Goal: Task Accomplishment & Management: Complete application form

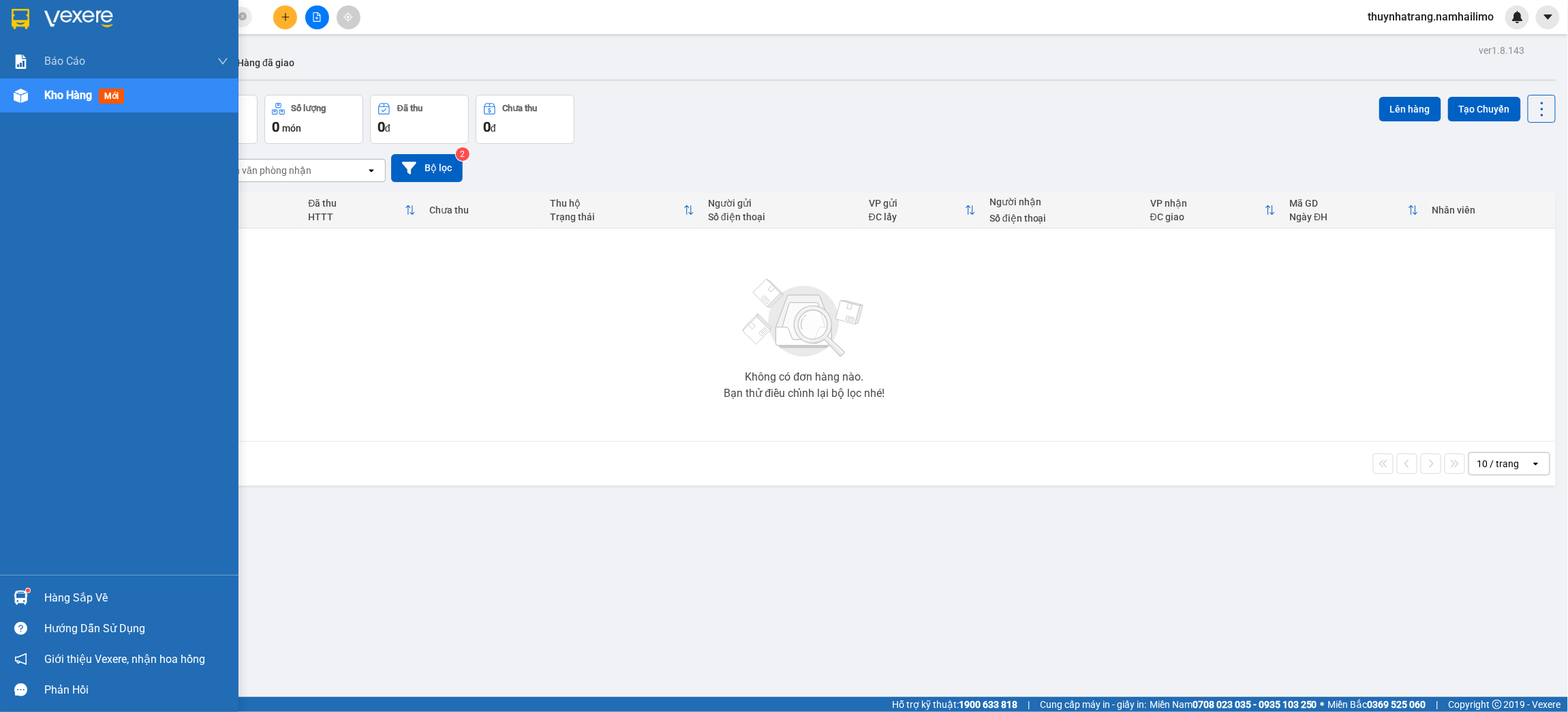
click at [22, 590] on img at bounding box center [21, 597] width 15 height 15
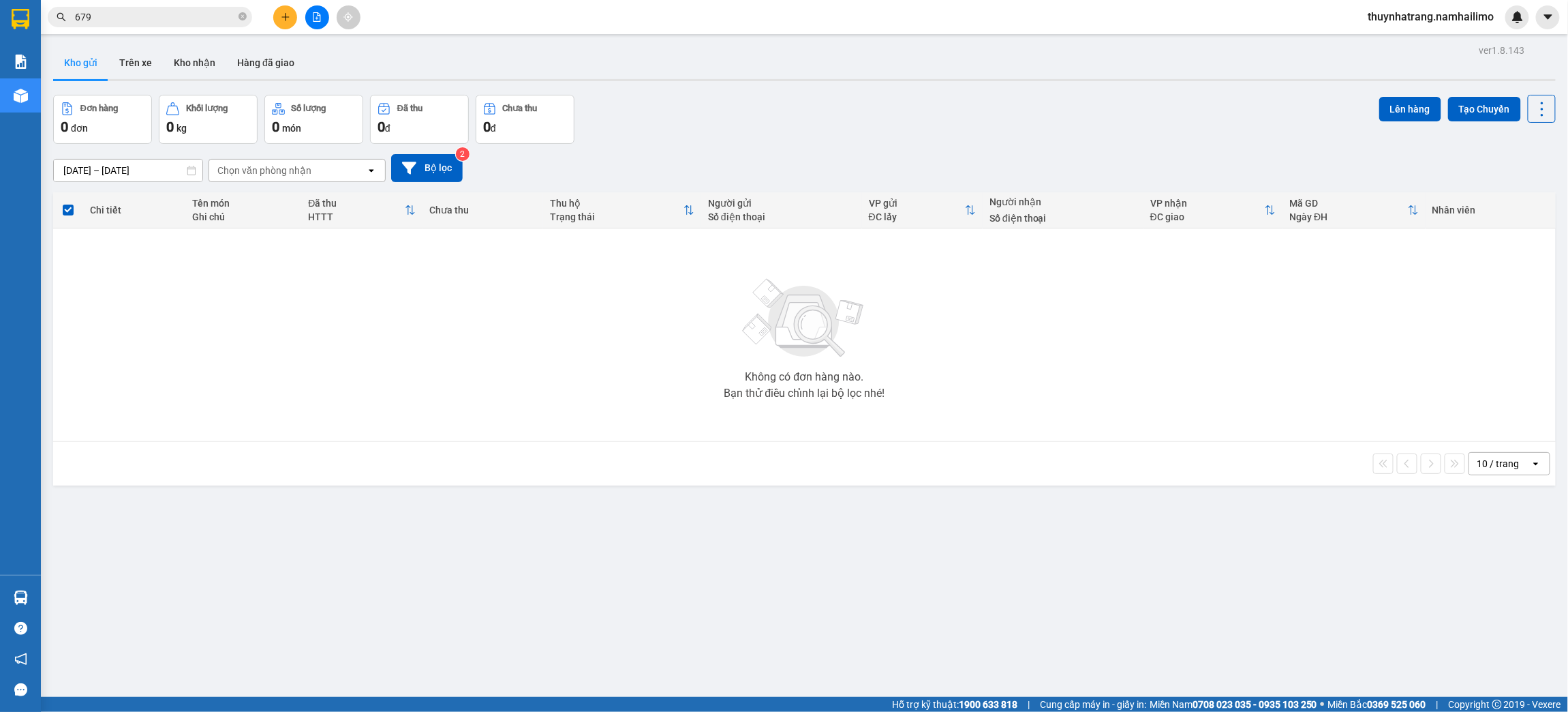
click at [232, 348] on section "Kết quả tìm kiếm ( 414 ) Bộ lọc Mã ĐH Trạng thái Món hàng Tổng cước Chưa cước N…" at bounding box center [784, 356] width 1568 height 712
drag, startPoint x: 259, startPoint y: 426, endPoint x: 300, endPoint y: 33, distance: 395.1
click at [259, 414] on div "Không có đơn hàng nào. Bạn thử điều chỉnh lại bộ lọc nhé!" at bounding box center [804, 334] width 1489 height 205
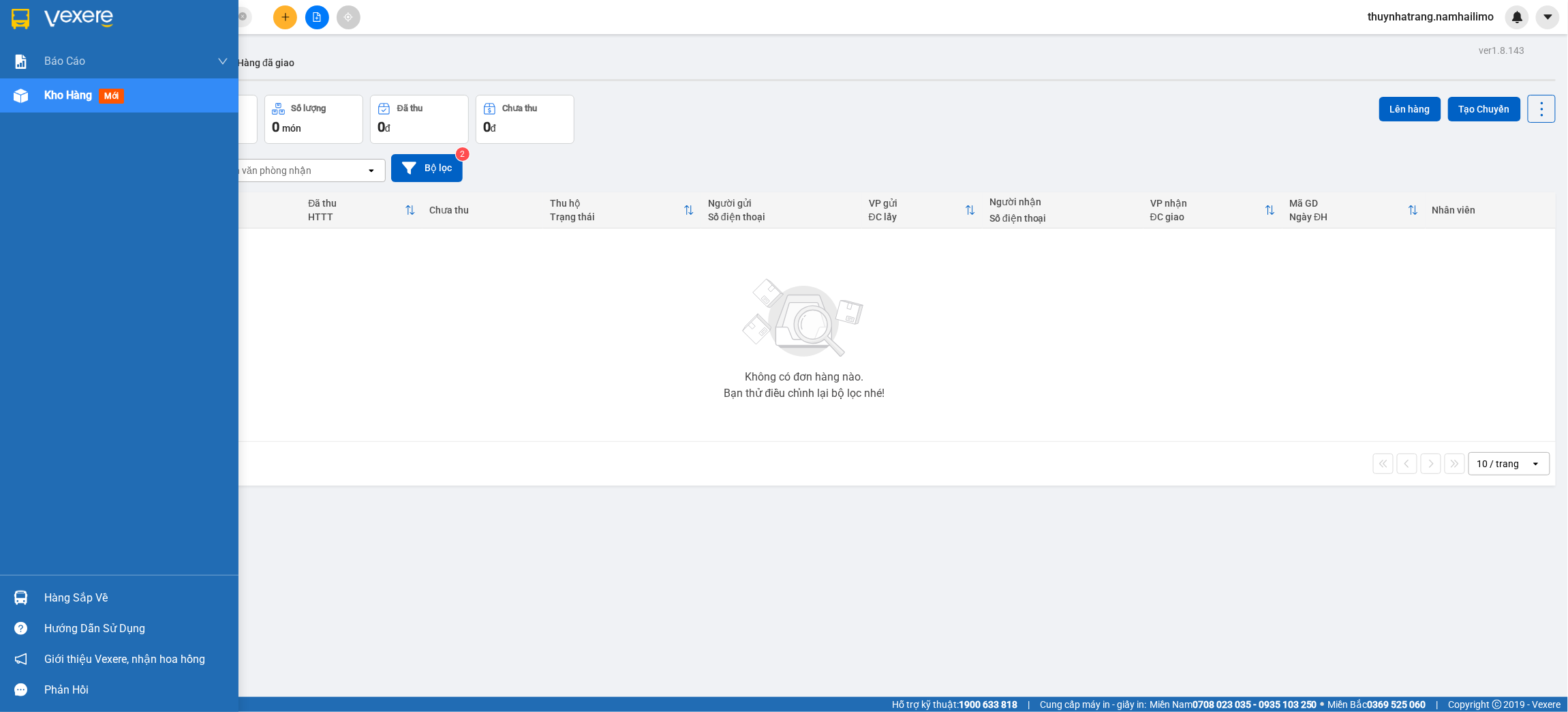
click at [12, 21] on img at bounding box center [21, 19] width 18 height 21
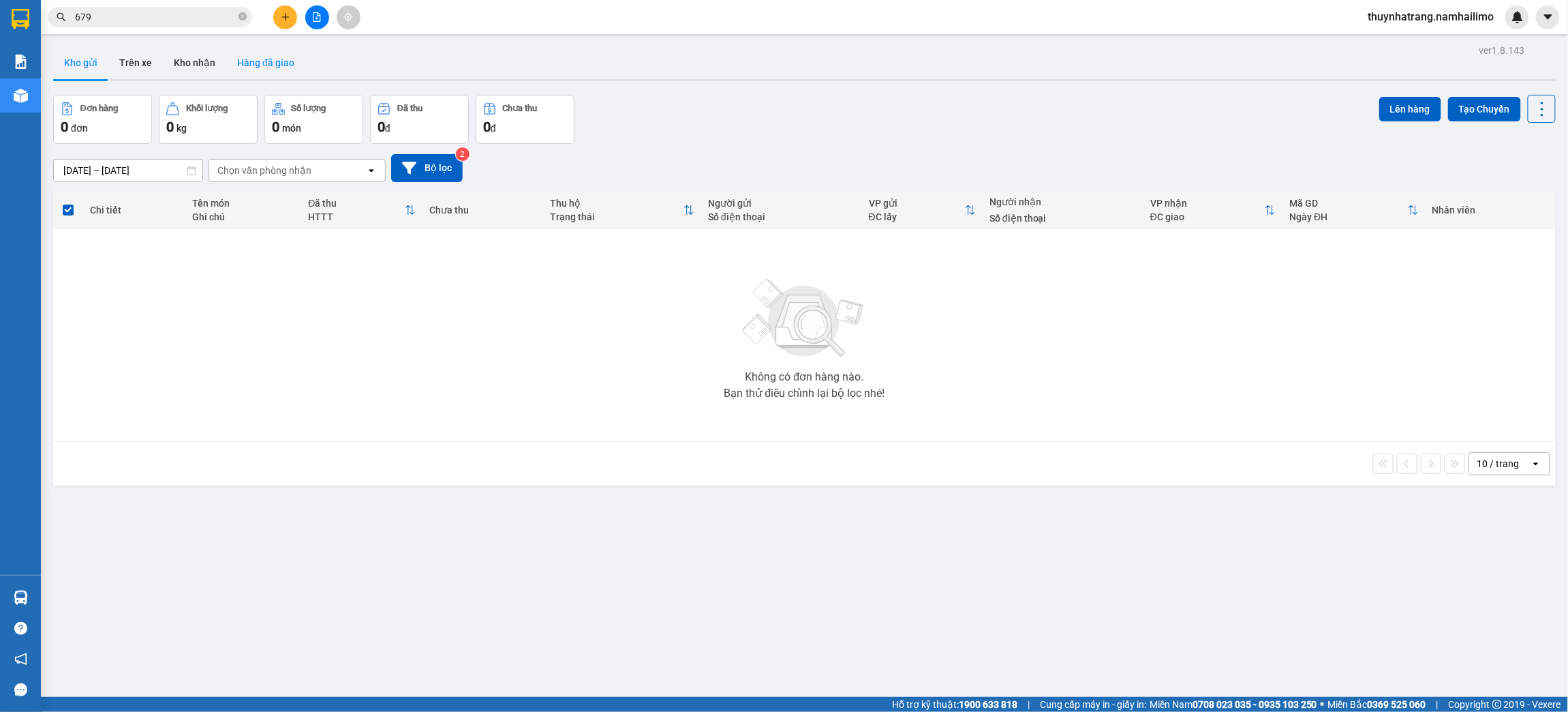
click at [248, 59] on button "Hàng đã giao" at bounding box center [265, 62] width 79 height 32
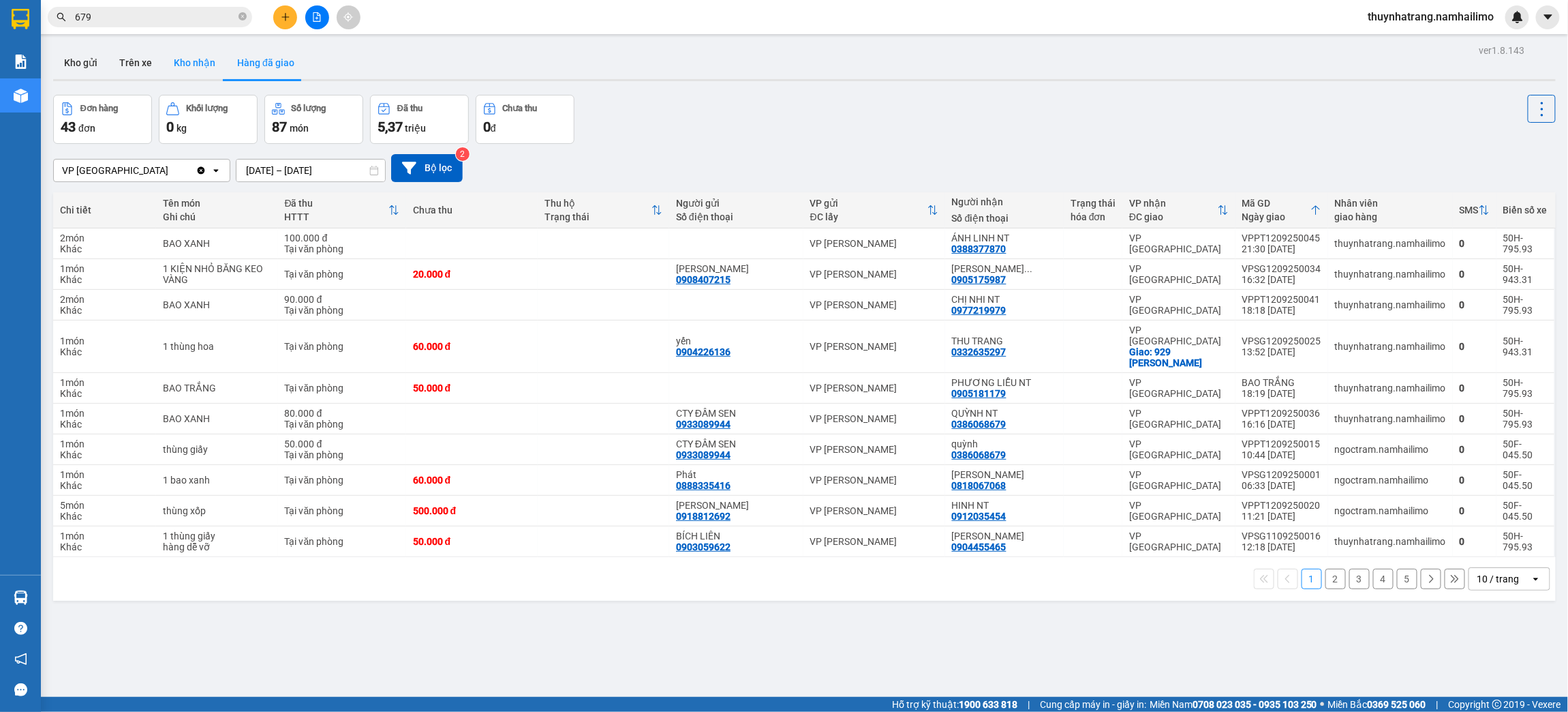
click at [208, 66] on button "Kho nhận" at bounding box center [195, 62] width 63 height 32
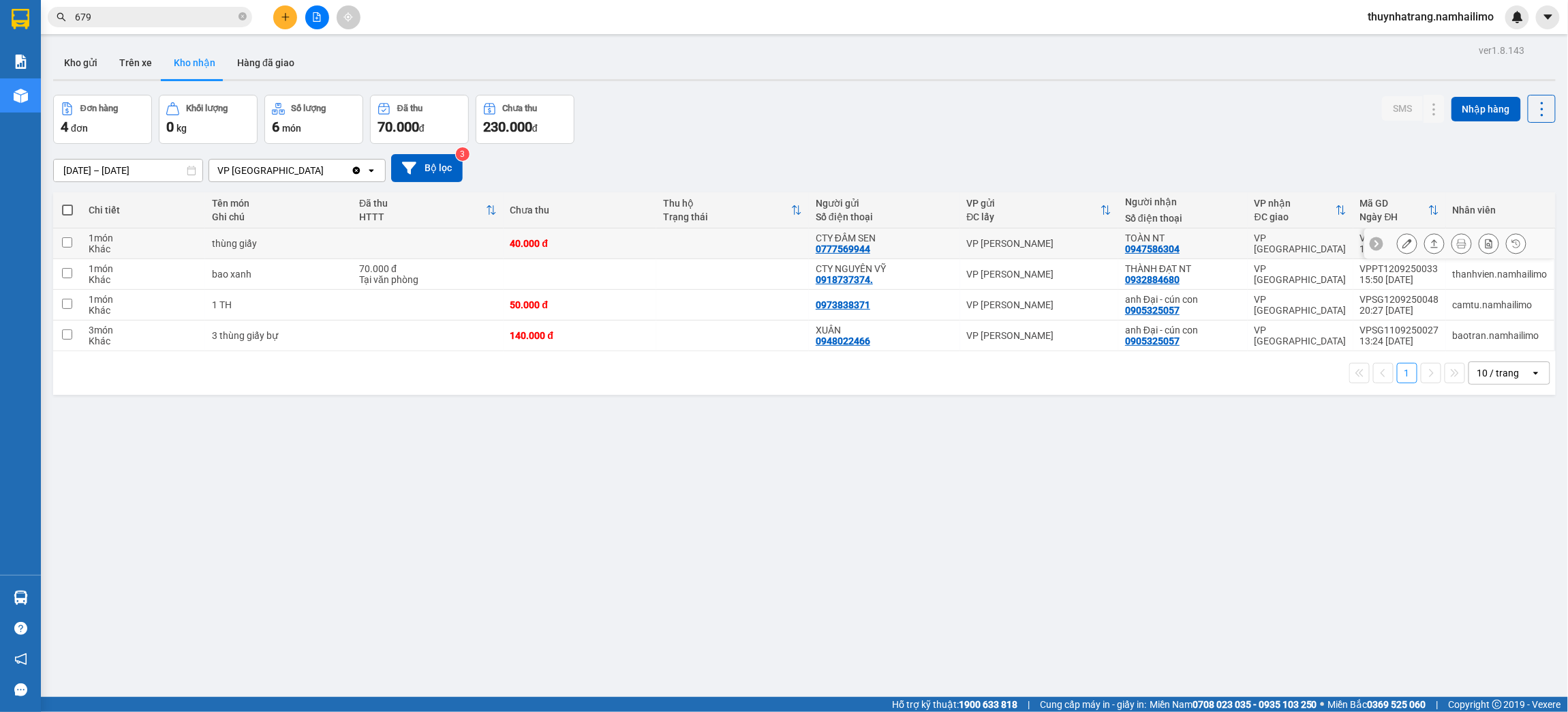
click at [896, 246] on div "CTY ĐẦM SEN 0777569944" at bounding box center [884, 243] width 137 height 22
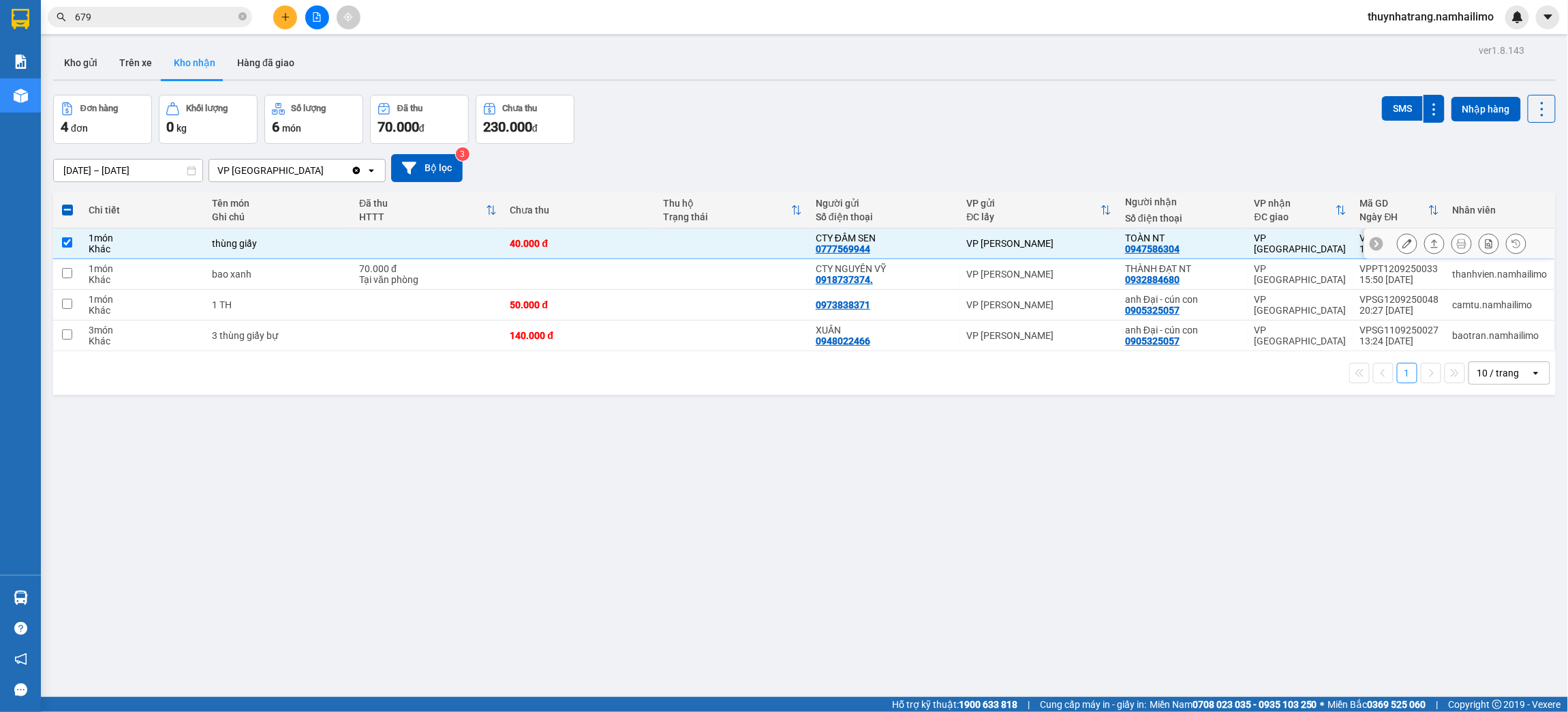
click at [1197, 243] on div "TOÀN NT 0947586304" at bounding box center [1184, 243] width 116 height 22
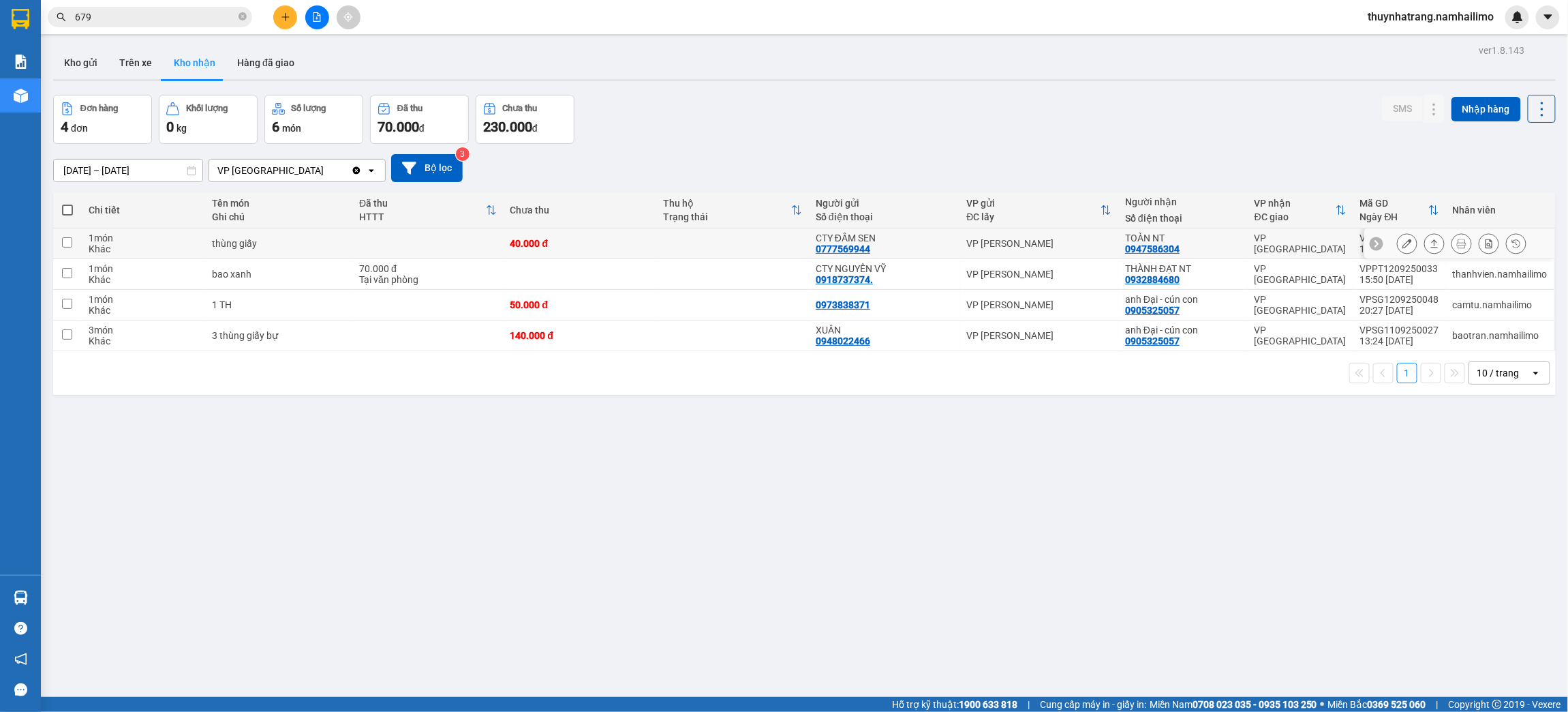
click at [1197, 243] on div "TOÀN NT 0947586304" at bounding box center [1184, 243] width 116 height 22
checkbox input "true"
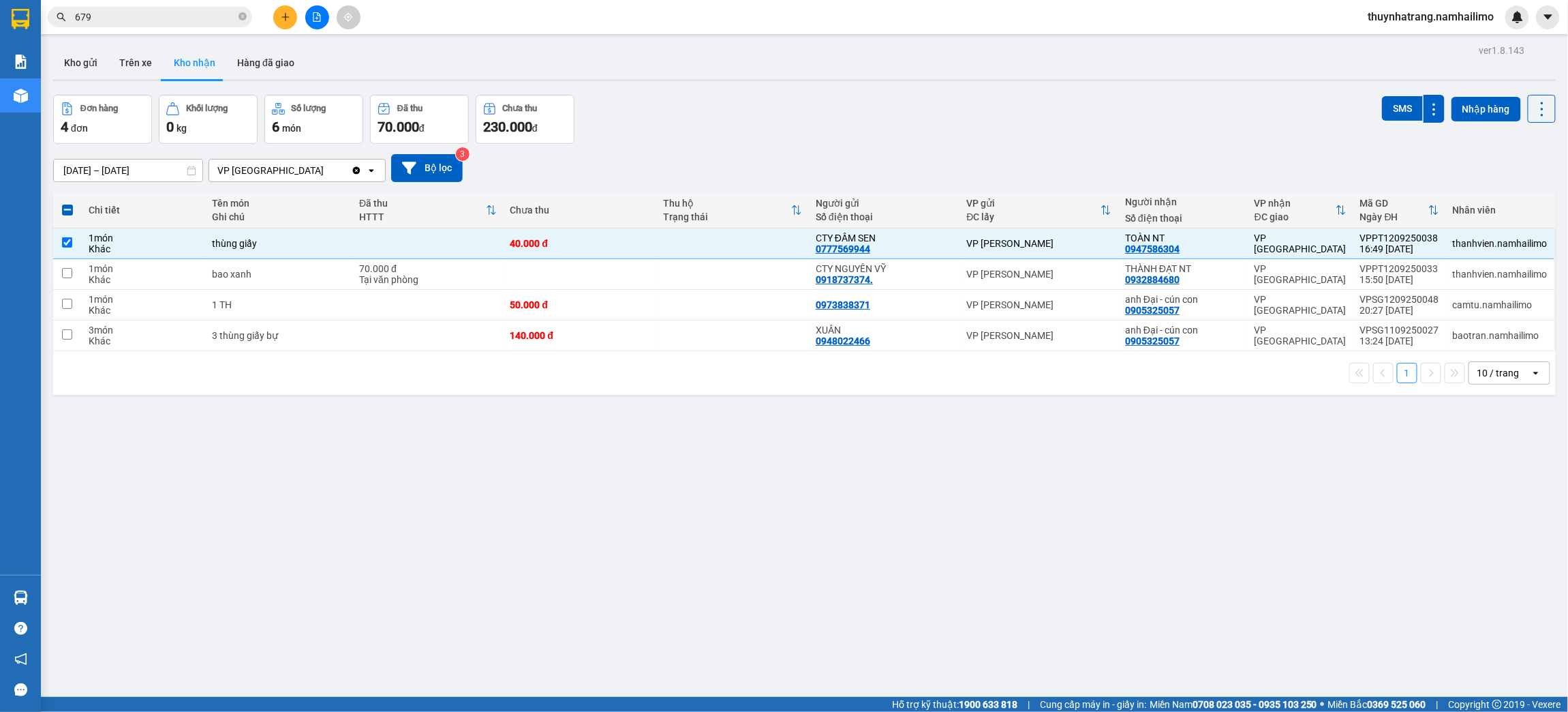
click at [1203, 557] on div "ver 1.8.143 Kho gửi Trên xe Kho nhận Hàng đã giao Đơn hàng 4 đơn Khối lượng 0 k…" at bounding box center [805, 397] width 1514 height 712
click at [1018, 479] on div "ver 1.8.143 Kho gửi Trên xe Kho nhận Hàng đã giao Đơn hàng 4 đơn Khối lượng 0 k…" at bounding box center [805, 397] width 1514 height 712
click at [477, 462] on div "ver 1.8.143 Kho gửi Trên xe Kho nhận Hàng đã giao Đơn hàng 4 đơn Khối lượng 0 k…" at bounding box center [805, 397] width 1514 height 712
click at [1184, 273] on div "THÀNH ĐẠT NT" at bounding box center [1184, 268] width 116 height 11
checkbox input "true"
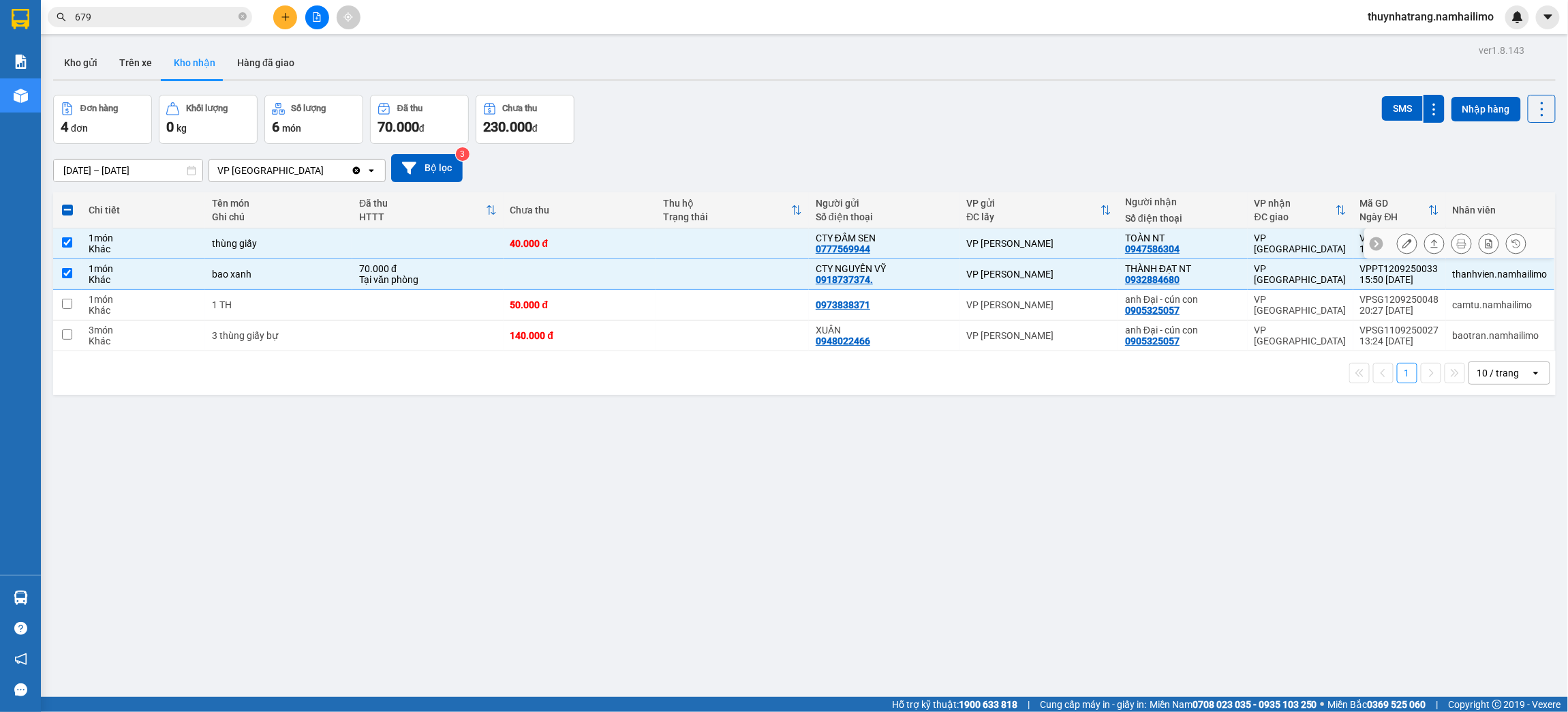
click at [1172, 250] on div "0947586304" at bounding box center [1152, 248] width 54 height 11
click at [1161, 316] on div "0905325057" at bounding box center [1152, 310] width 54 height 11
click at [1160, 239] on div "TOÀN NT" at bounding box center [1184, 237] width 116 height 11
checkbox input "false"
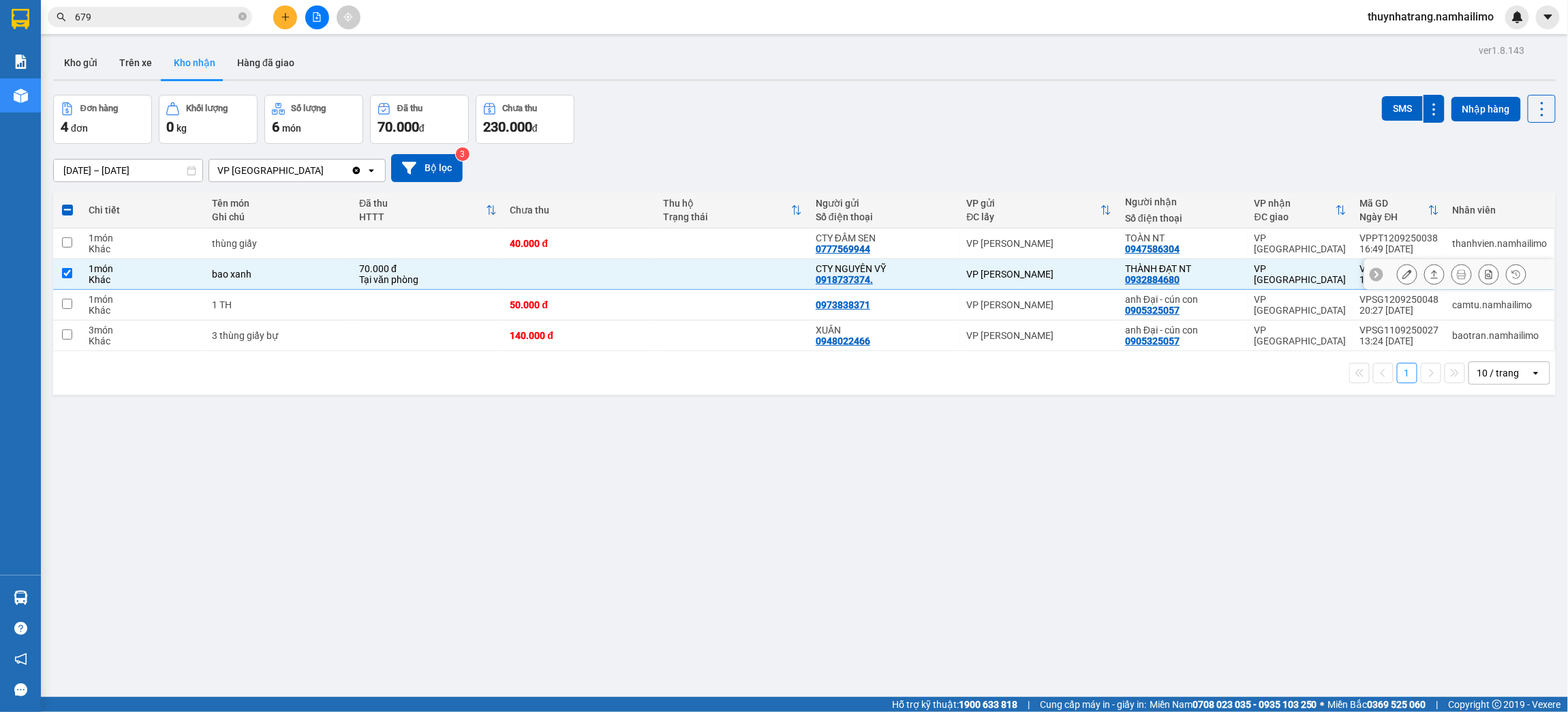
click at [1160, 276] on div "0932884680" at bounding box center [1152, 279] width 54 height 11
click at [67, 272] on input "checkbox" at bounding box center [67, 272] width 10 height 10
checkbox input "false"
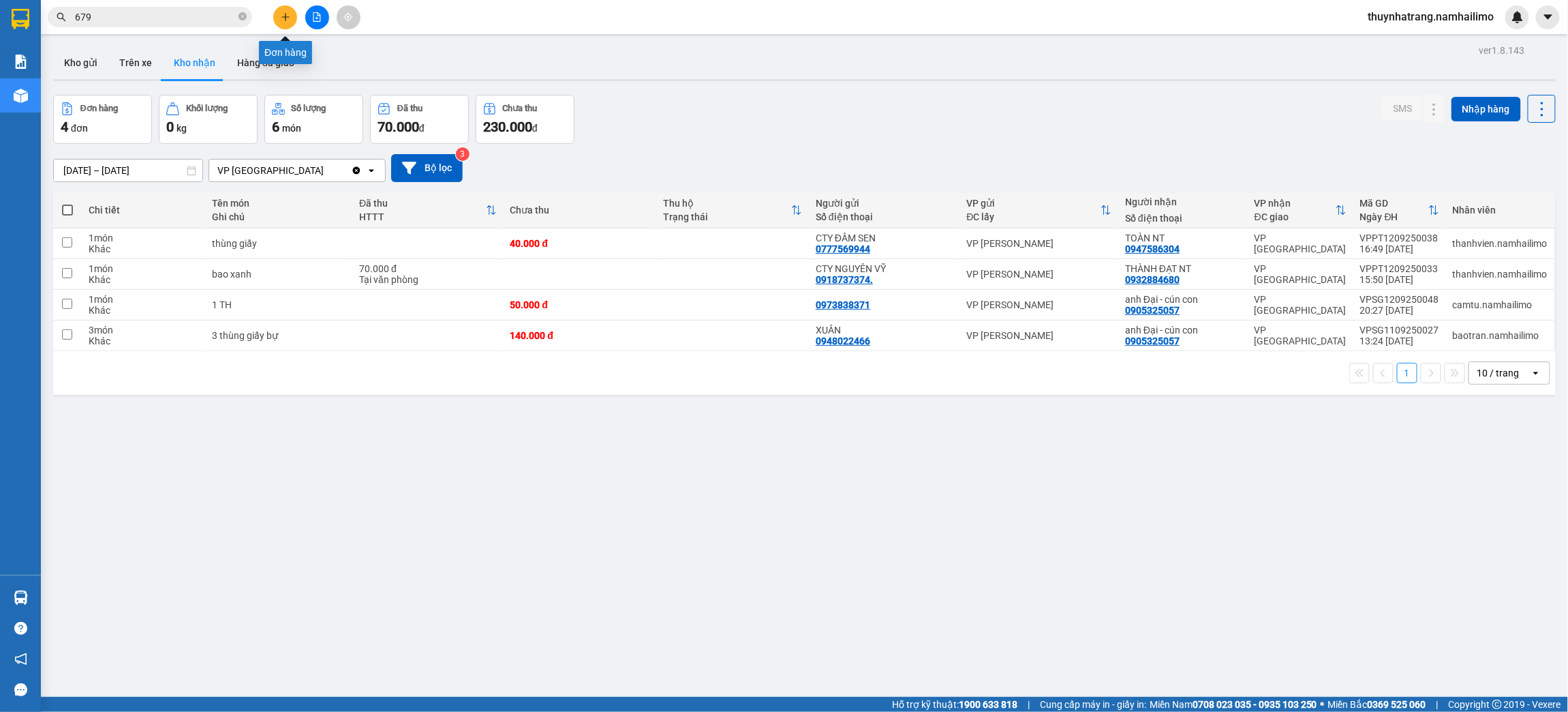
click at [294, 15] on button at bounding box center [285, 18] width 24 height 24
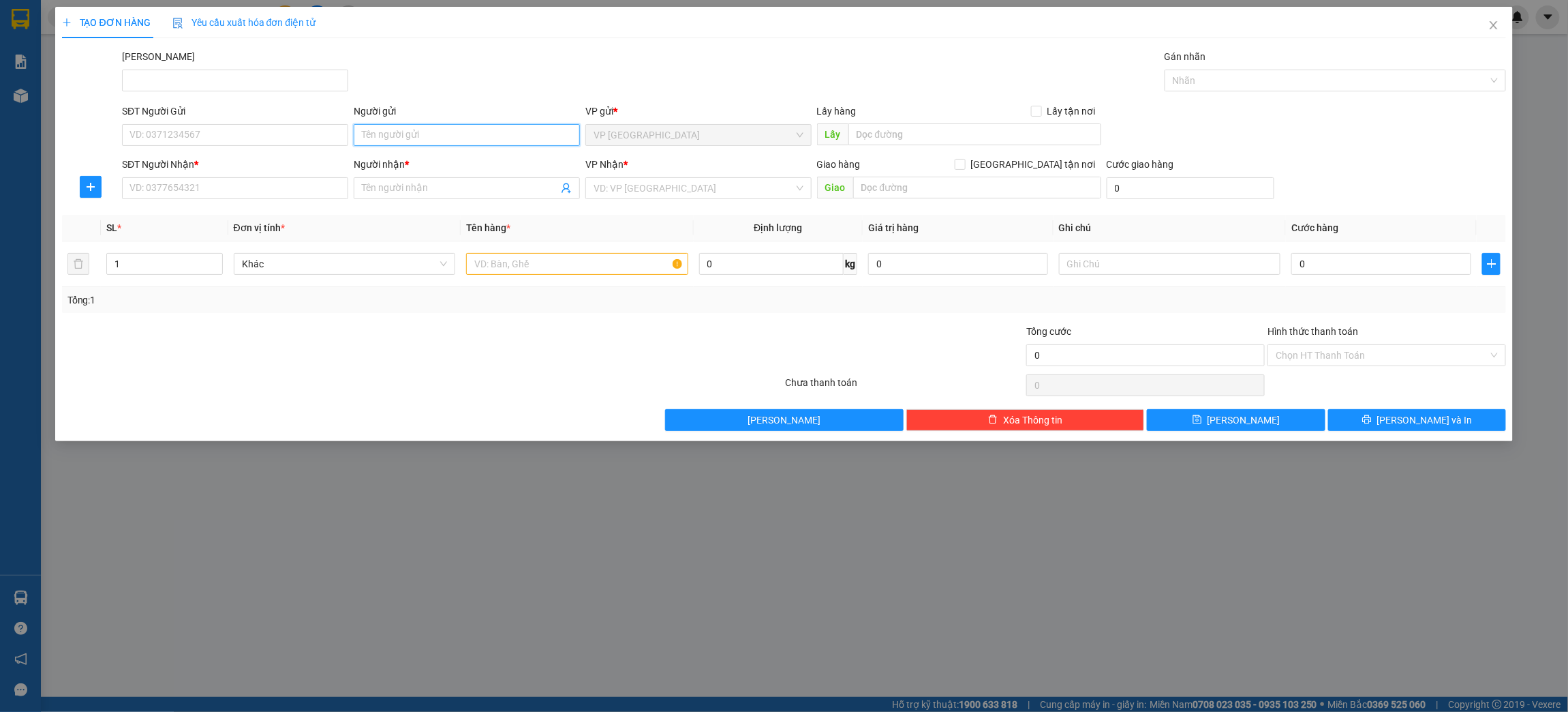
click at [383, 139] on input "Người gửi" at bounding box center [467, 135] width 226 height 22
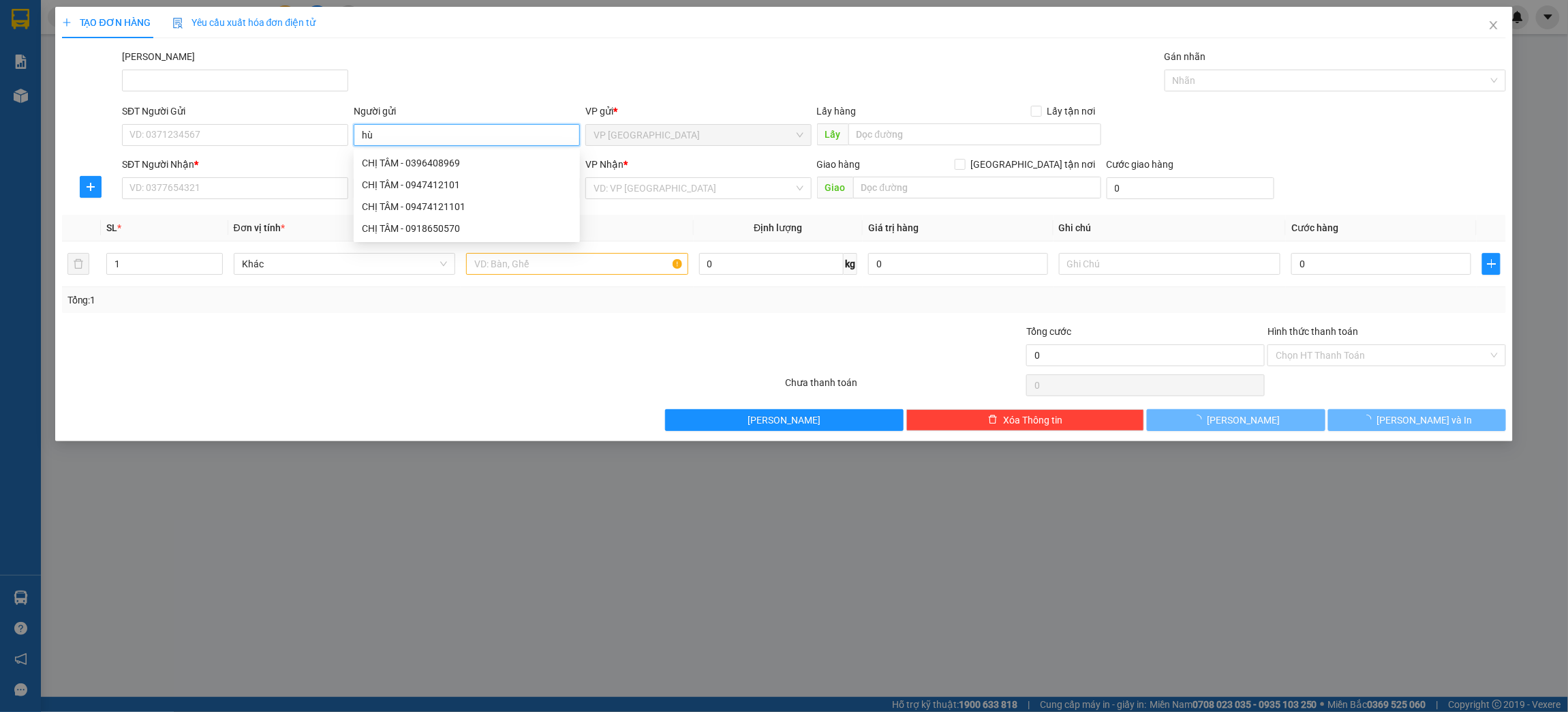
type input "h"
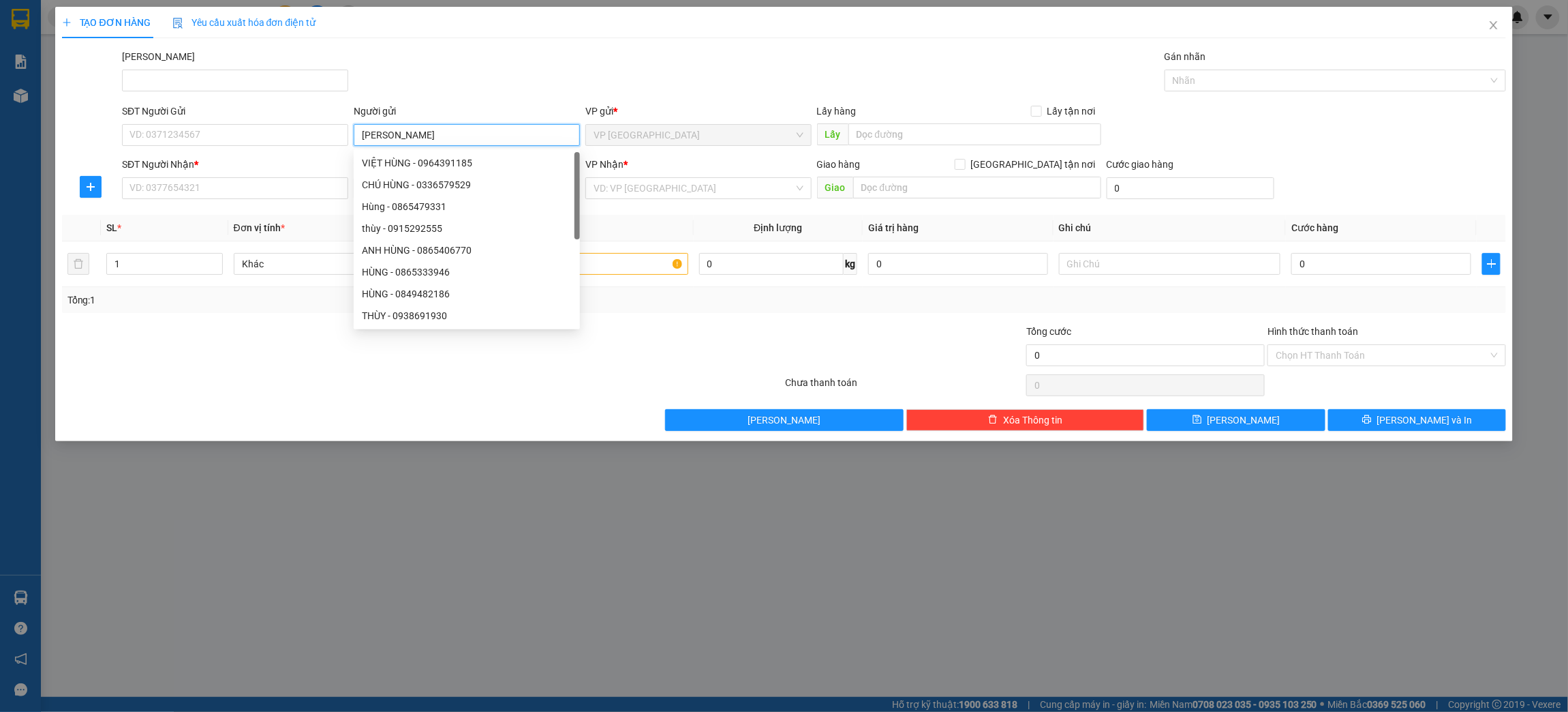
type input "[PERSON_NAME]"
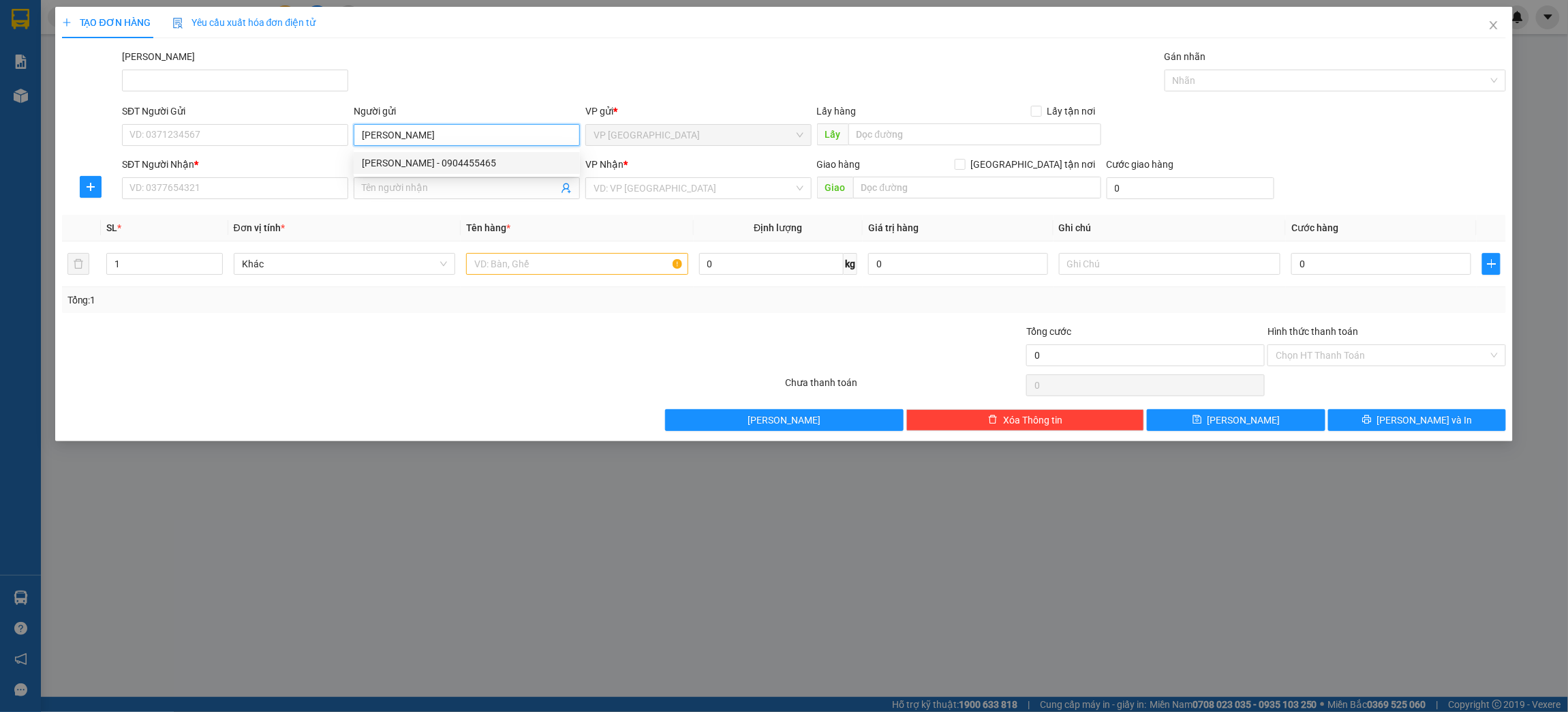
click at [441, 161] on div "[PERSON_NAME] - 0904455465" at bounding box center [467, 162] width 210 height 15
type input "0904455465"
type input "[PERSON_NAME]"
click at [383, 188] on input "Người nhận *" at bounding box center [460, 188] width 197 height 15
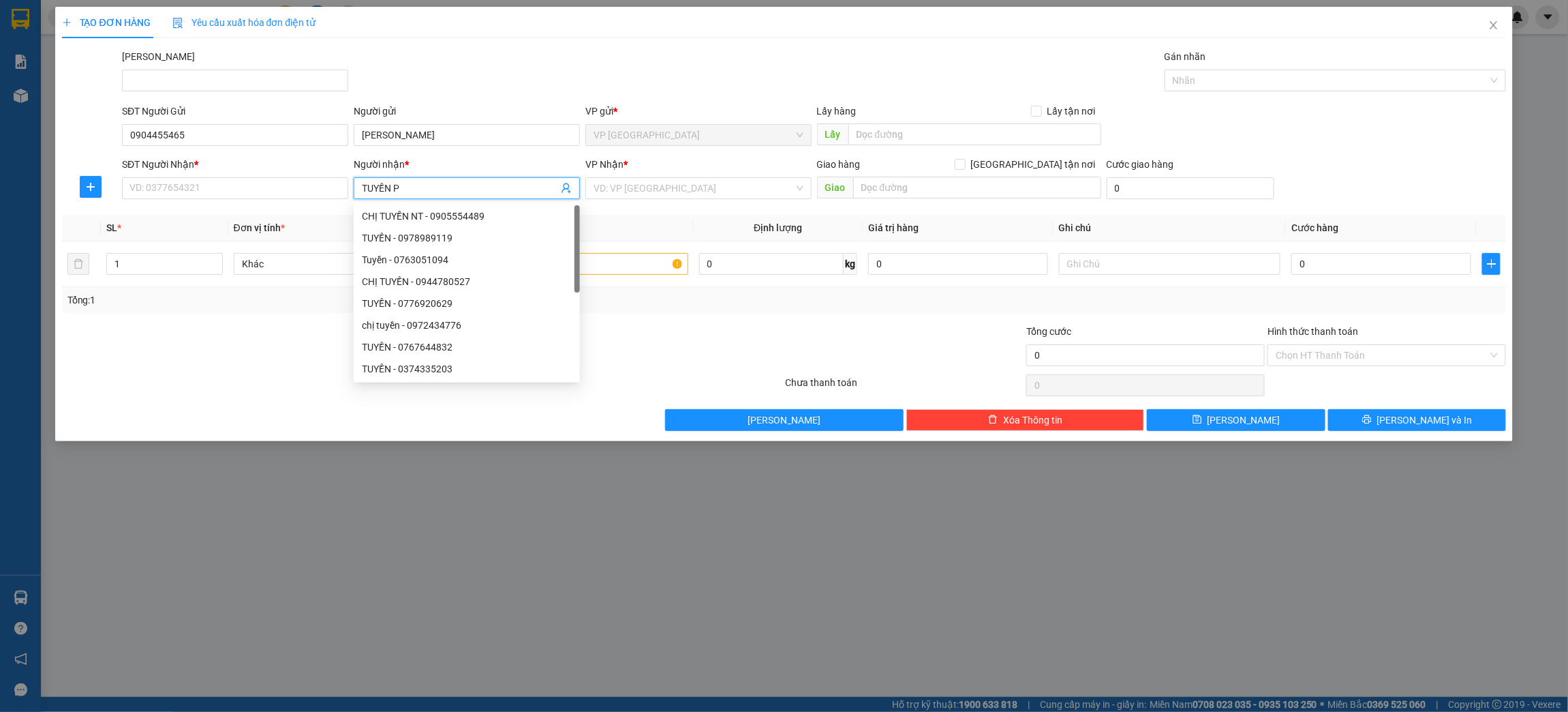
type input "TUYỀN PT"
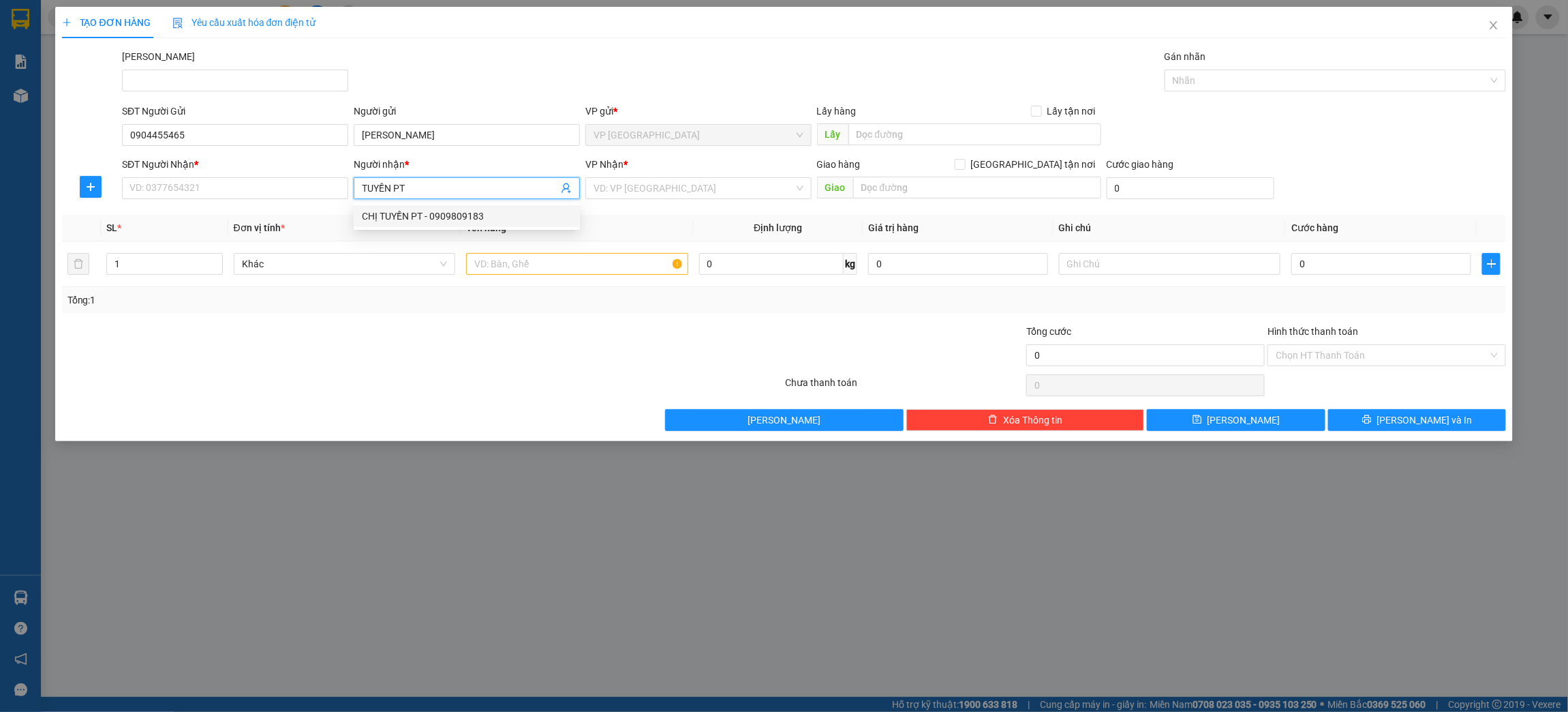
click at [410, 213] on div "CHỊ TUYỀN PT - 0909809183" at bounding box center [467, 215] width 210 height 15
type input "0909809183"
type input "CHỊ TUYỀN PT"
click at [655, 183] on input "search" at bounding box center [694, 188] width 201 height 21
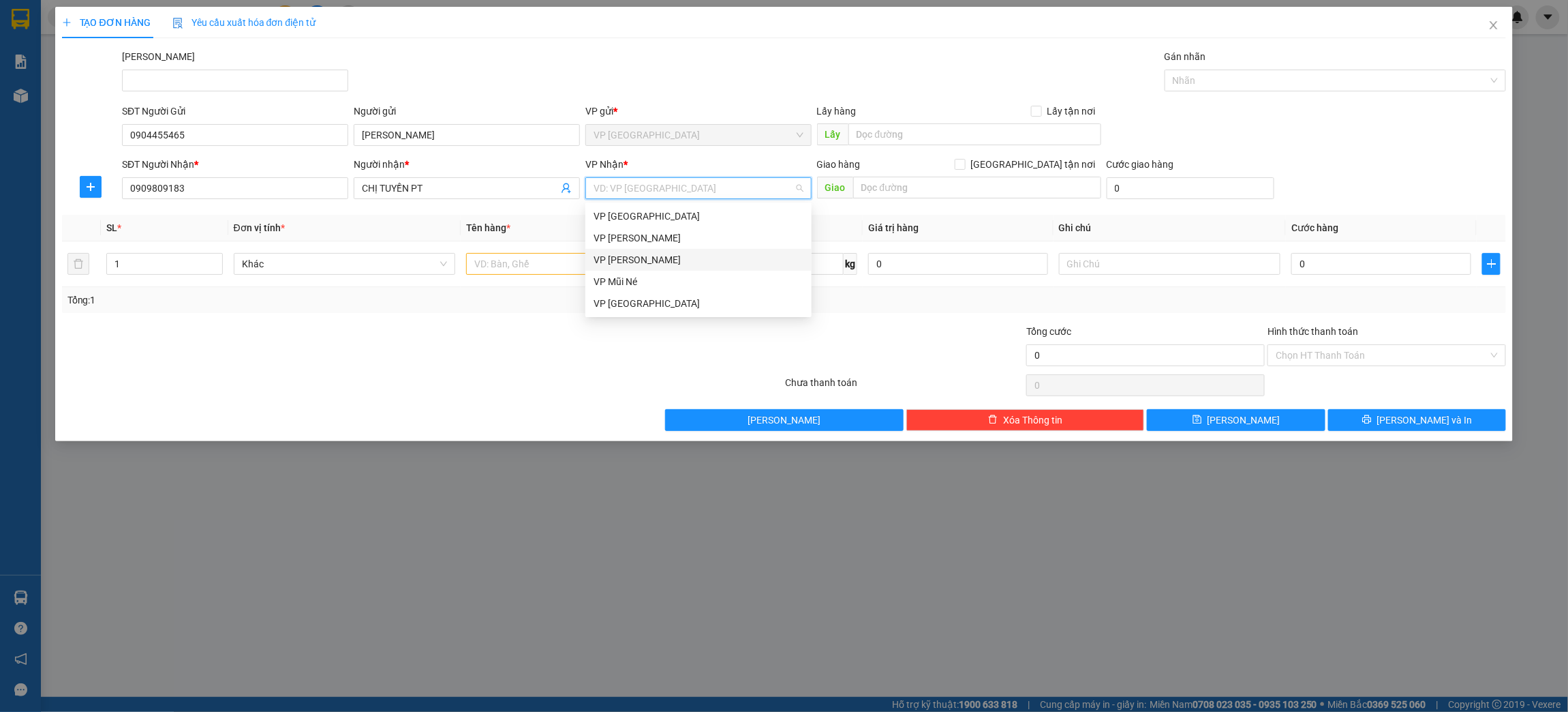
click at [668, 259] on div "VP [PERSON_NAME]" at bounding box center [699, 260] width 210 height 15
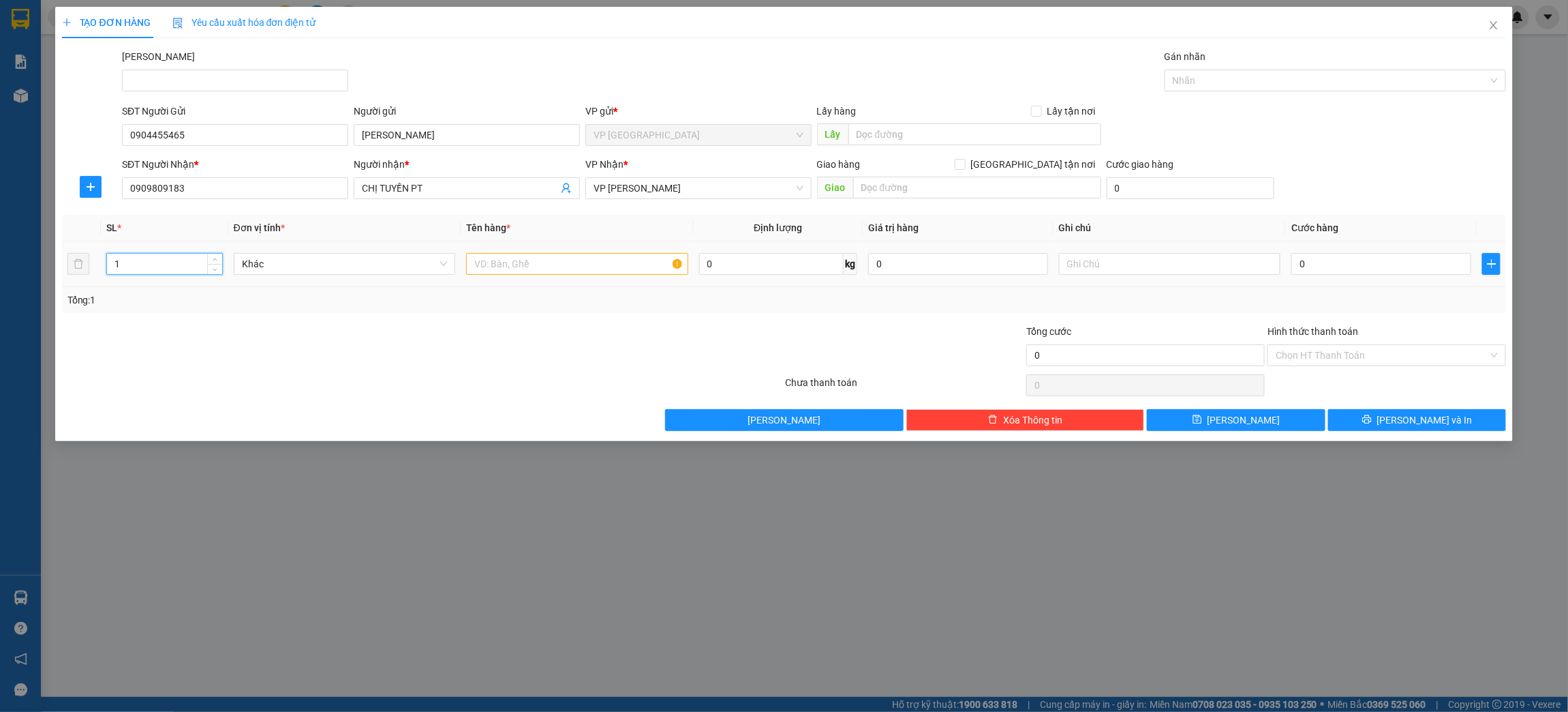
click at [129, 259] on input "1" at bounding box center [164, 264] width 114 height 21
type input "3"
click at [523, 266] on input "text" at bounding box center [577, 264] width 222 height 22
type input "THÙNG XỐP"
click at [1333, 267] on input "0" at bounding box center [1381, 264] width 179 height 22
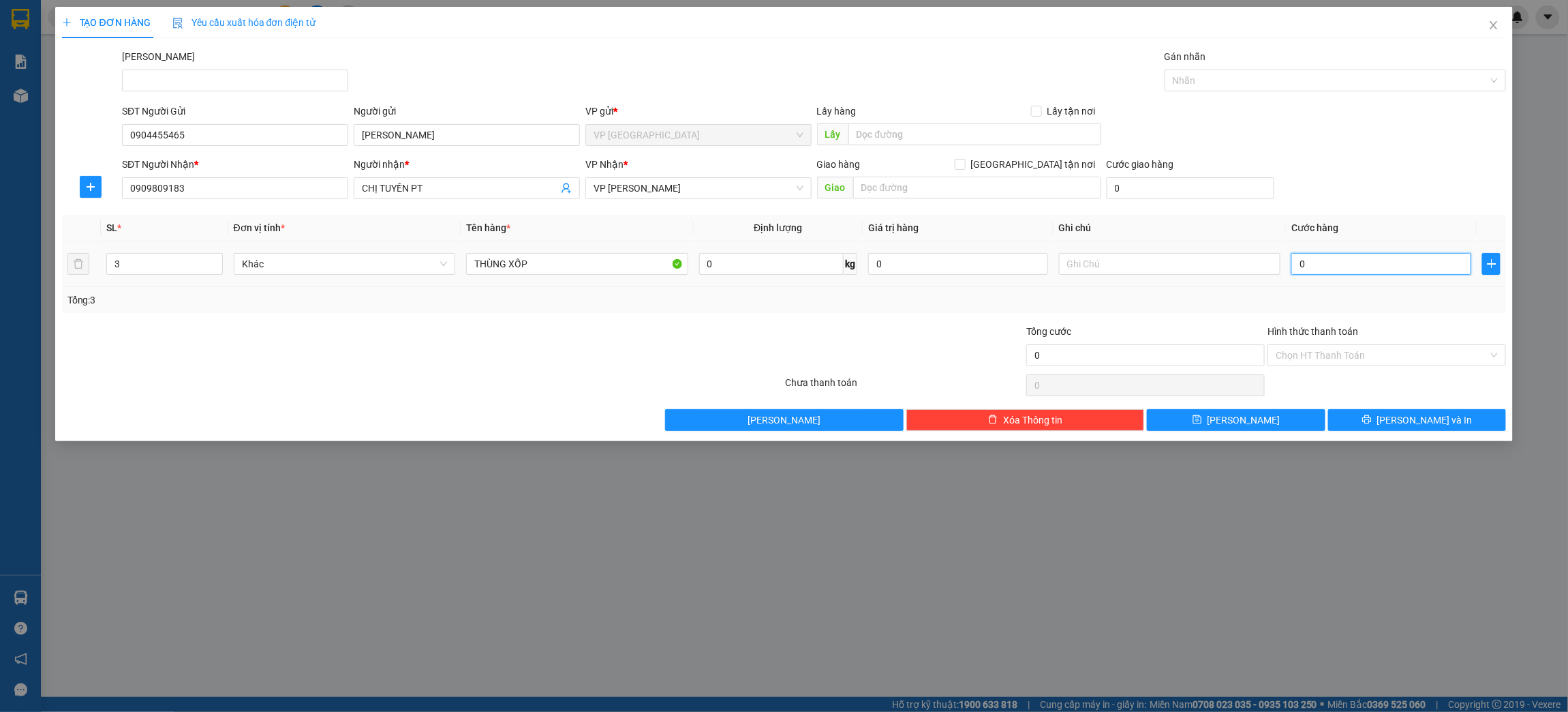
type input "2"
type input "21"
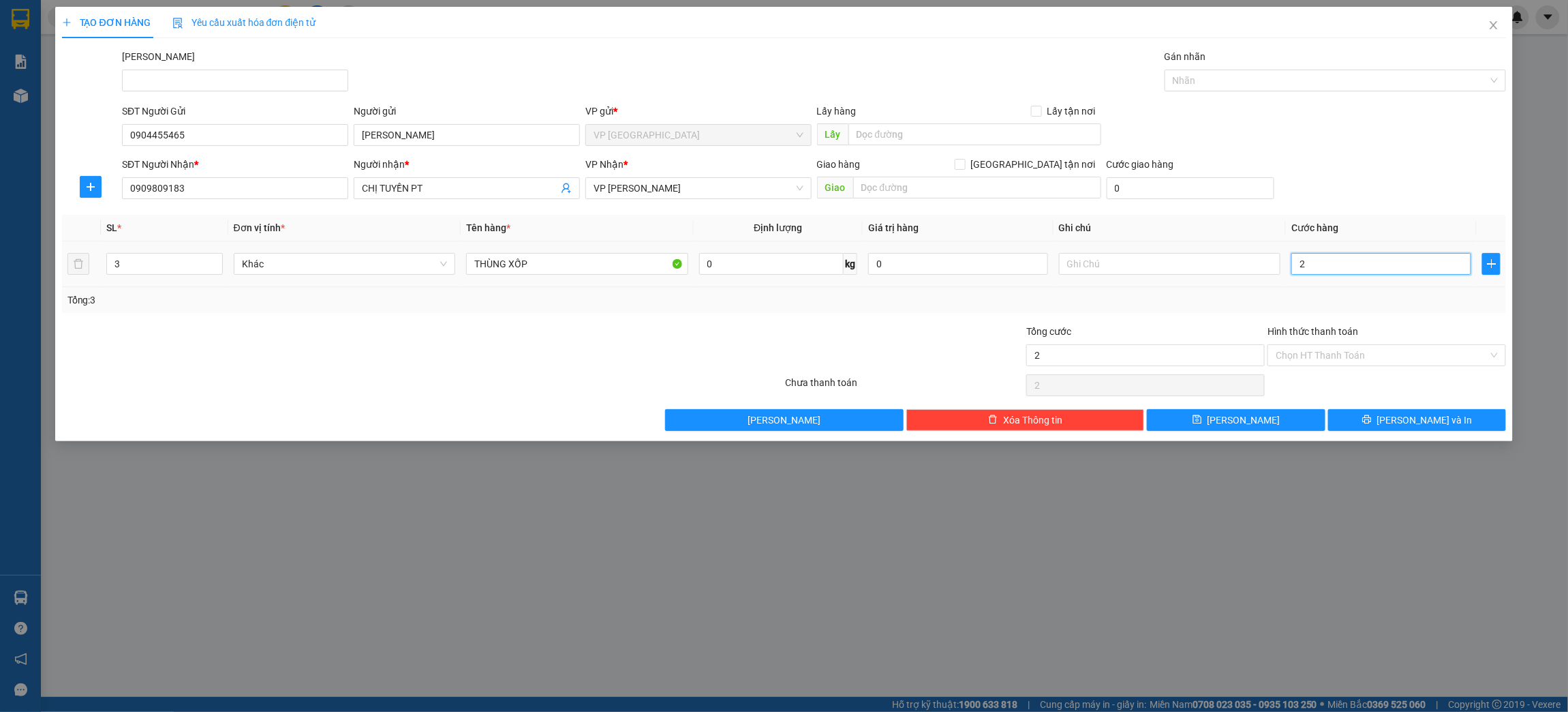
type input "21"
type input "210"
type input "2.100"
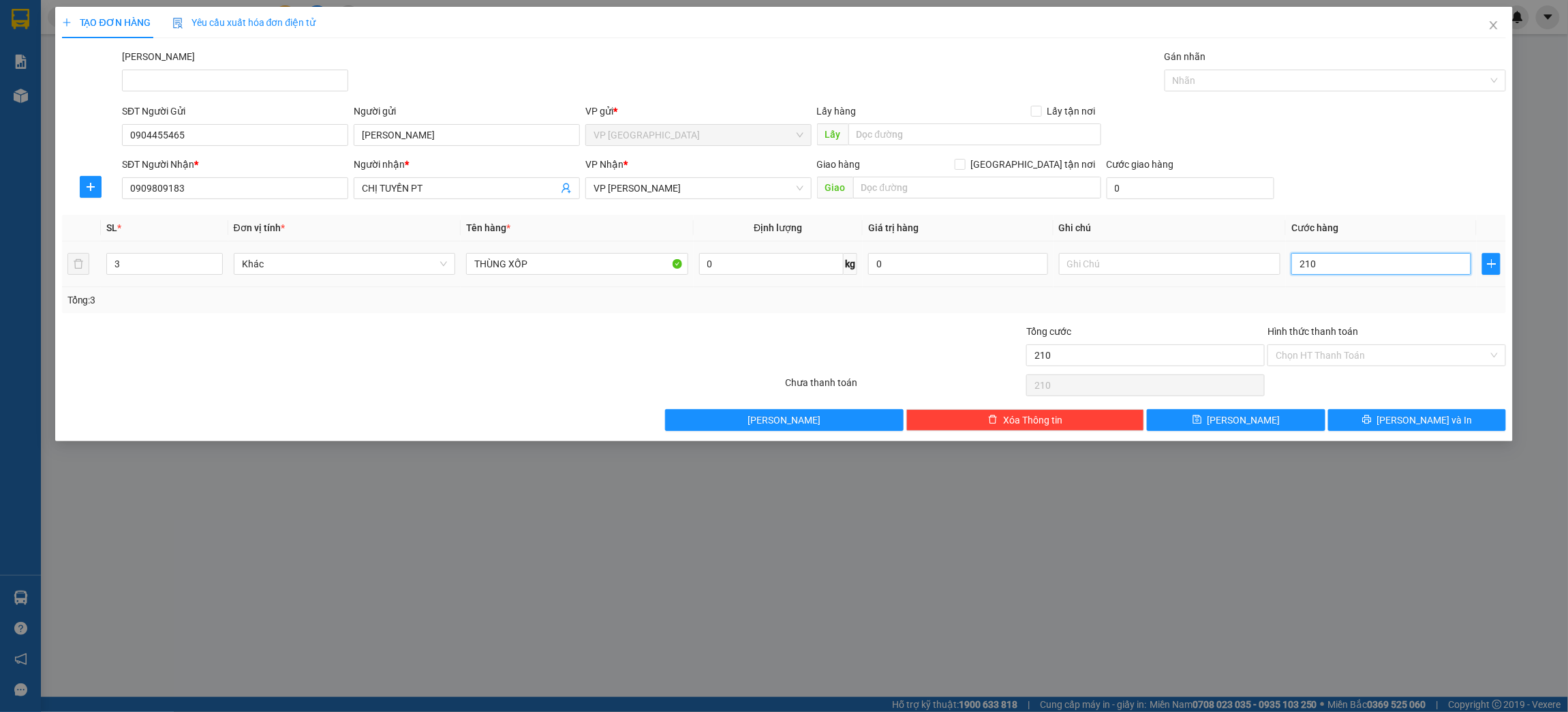
type input "2.100"
type input "21.000"
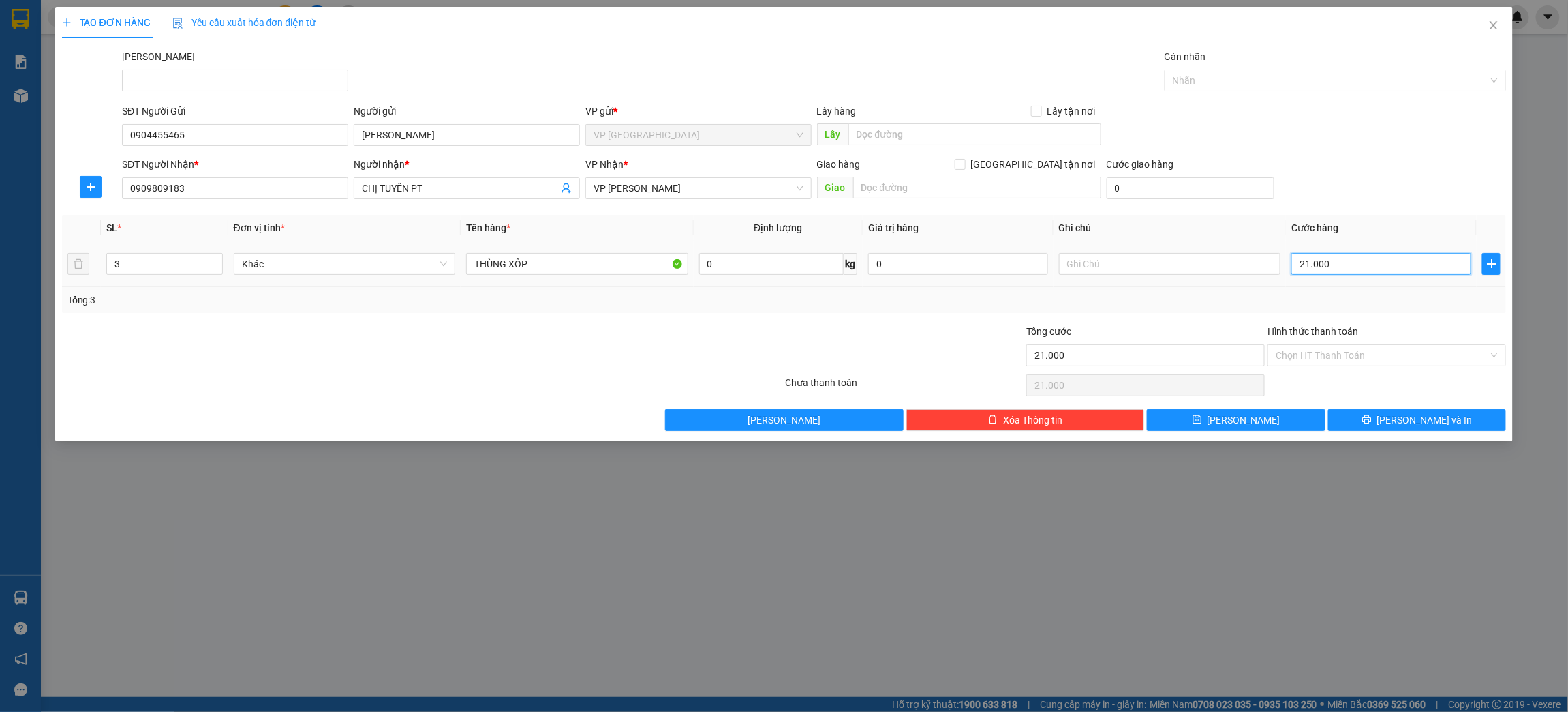
type input "210.000"
click at [1307, 355] on input "Hình thức thanh toán" at bounding box center [1382, 355] width 212 height 21
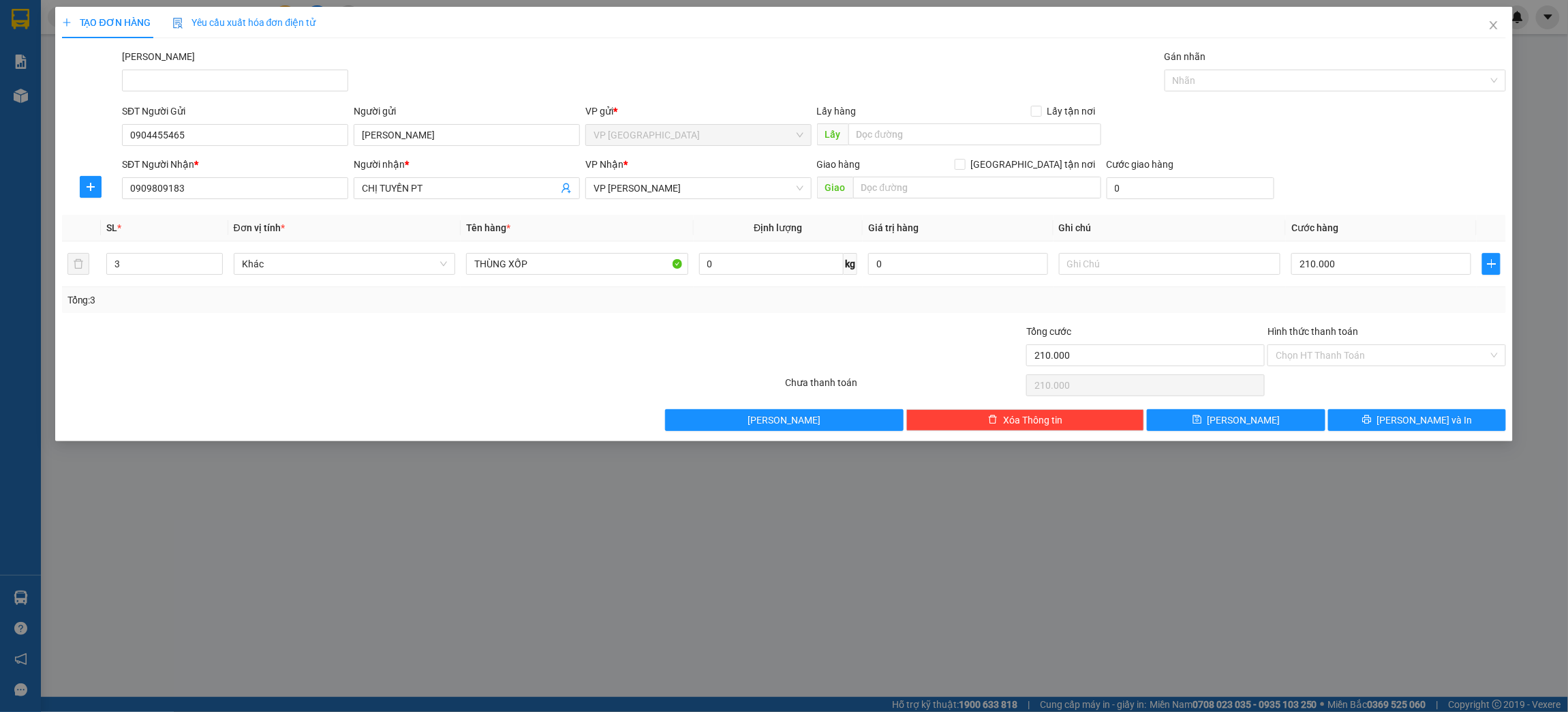
click at [1148, 311] on div "Tổng: 3" at bounding box center [784, 300] width 1445 height 26
click at [907, 644] on div "TẠO ĐƠN HÀNG Yêu cầu xuất hóa đơn điện tử Transit Pickup Surcharge Ids Transit …" at bounding box center [784, 356] width 1568 height 712
click at [1310, 266] on input "210.000" at bounding box center [1381, 264] width 179 height 22
click at [1341, 266] on input "210.000" at bounding box center [1381, 264] width 179 height 22
click at [1351, 267] on input "210.000" at bounding box center [1381, 264] width 179 height 22
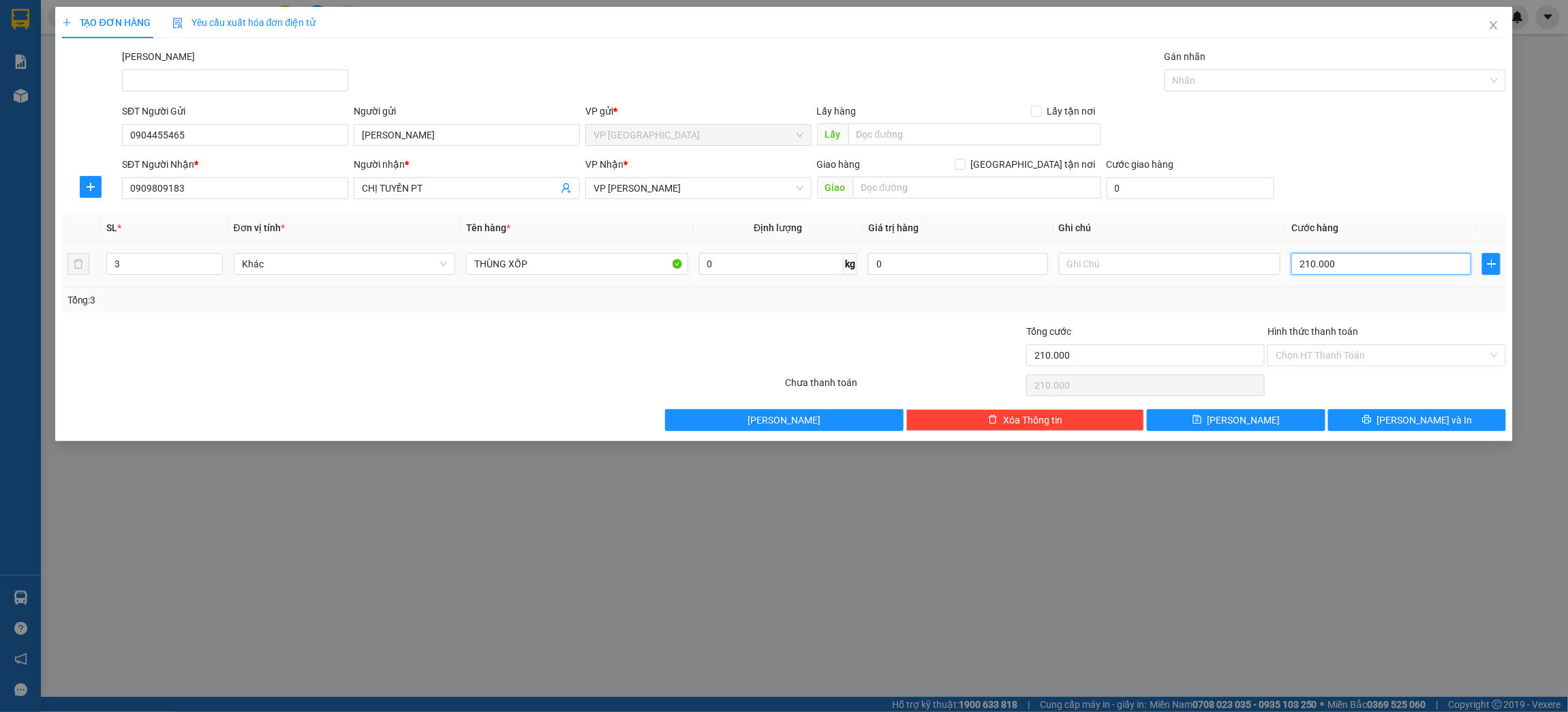
click at [1353, 267] on input "210.000" at bounding box center [1381, 264] width 179 height 22
click at [1333, 270] on input "210.000" at bounding box center [1381, 264] width 179 height 22
click at [341, 570] on div "TẠO ĐƠN HÀNG Yêu cầu xuất hóa đơn điện tử Transit Pickup Surcharge Ids Transit …" at bounding box center [784, 356] width 1568 height 712
click at [1314, 299] on div "Tổng: 3" at bounding box center [784, 299] width 1434 height 15
click at [1447, 419] on button "[PERSON_NAME] và In" at bounding box center [1417, 420] width 178 height 22
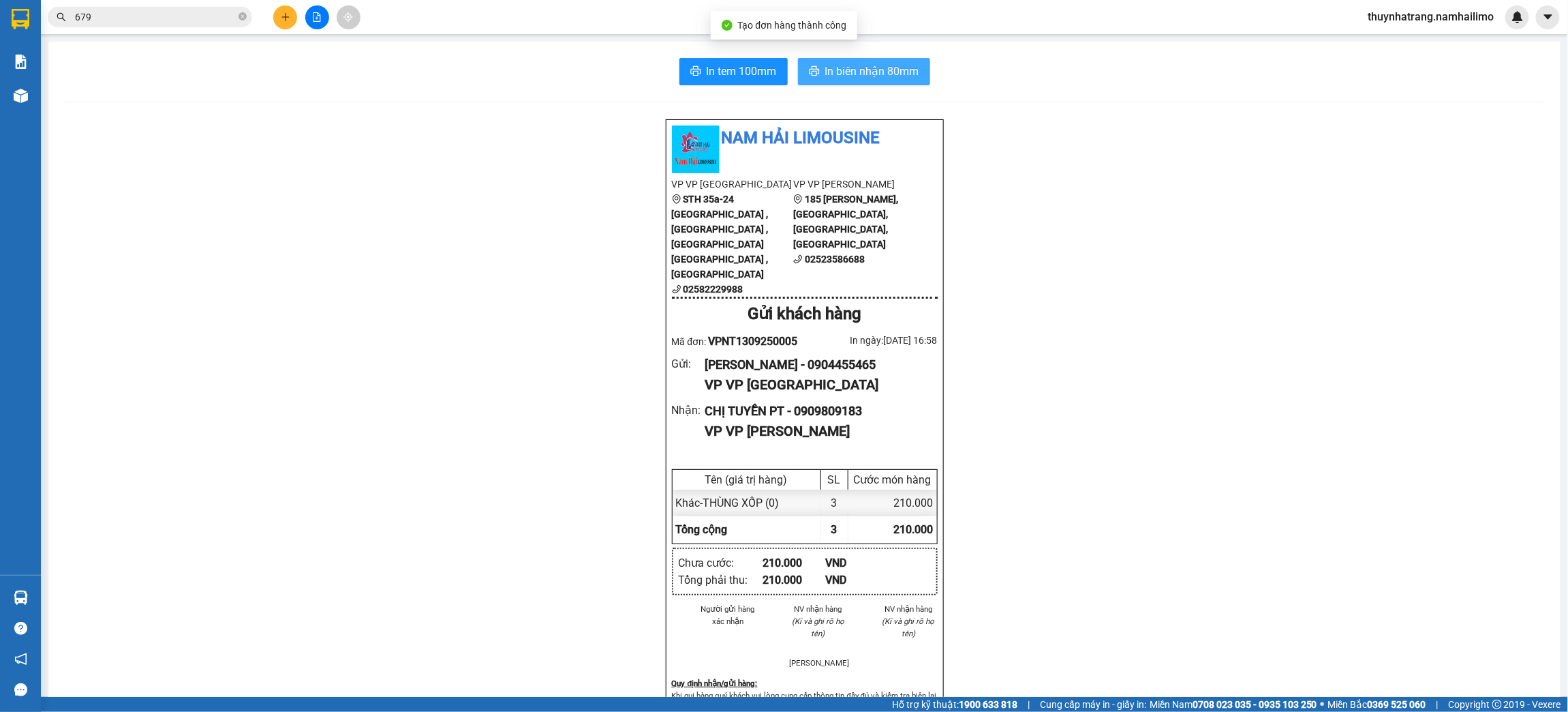
click at [903, 73] on span "In biên nhận 80mm" at bounding box center [873, 71] width 94 height 17
click at [449, 352] on div "Nam Hải [GEOGRAPHIC_DATA] VP VP [GEOGRAPHIC_DATA] STH 35a-24 [GEOGRAPHIC_DATA] …" at bounding box center [804, 680] width 1480 height 1122
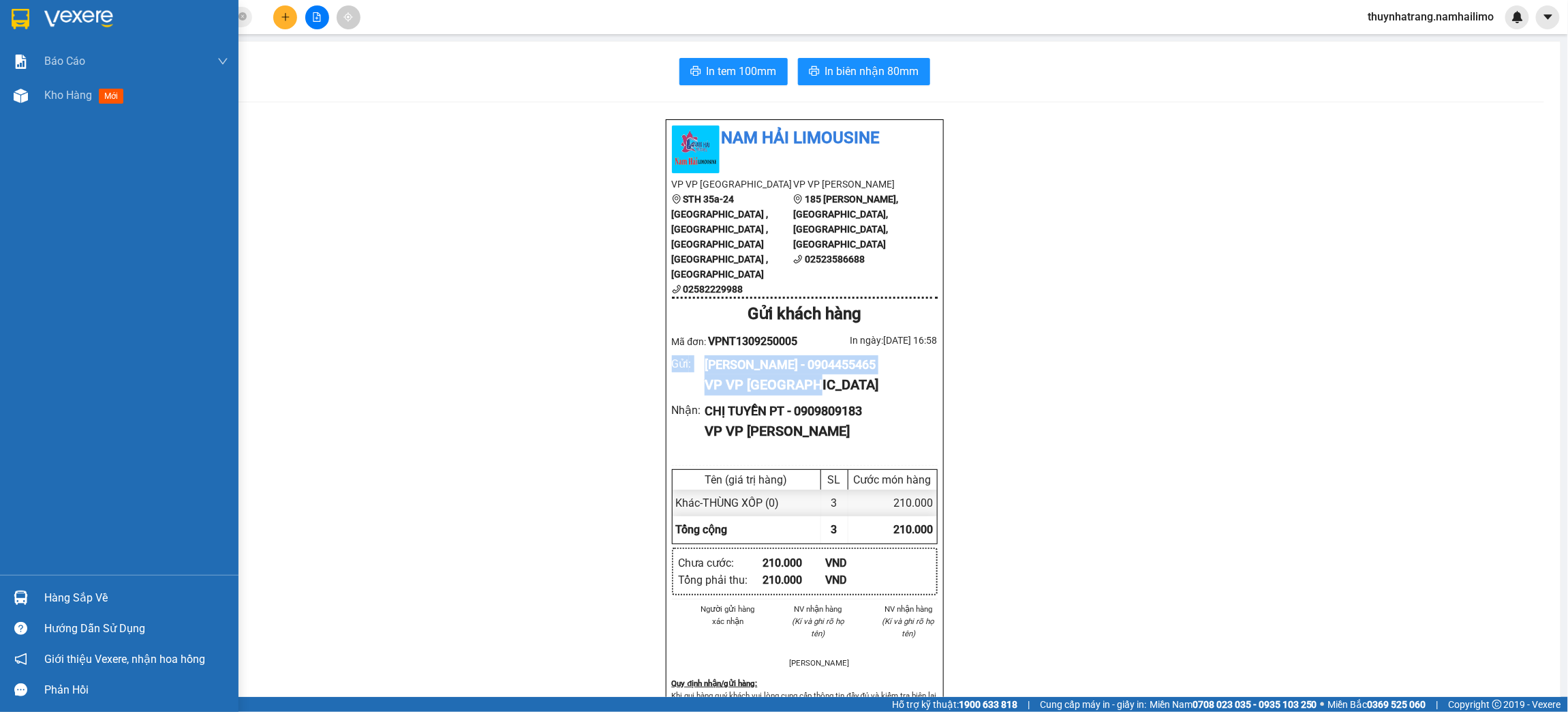
click at [12, 17] on img at bounding box center [21, 19] width 18 height 21
